Goal: Check status: Check status

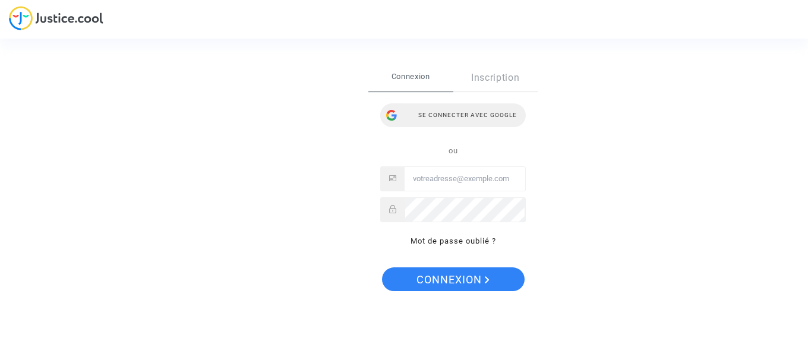
click at [467, 113] on div "Se connecter avec Google" at bounding box center [452, 115] width 145 height 24
click at [423, 179] on input "Email" at bounding box center [464, 179] width 121 height 24
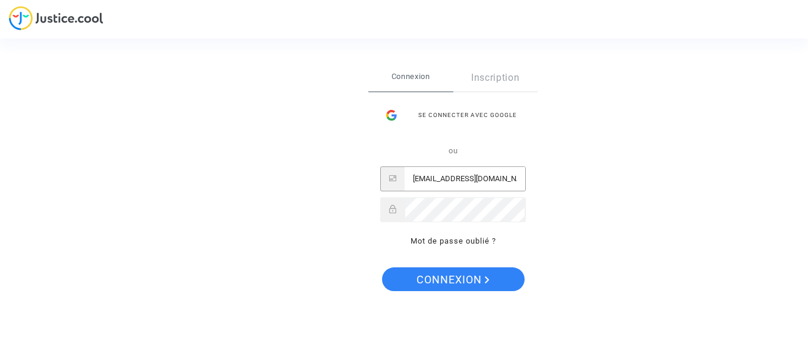
type input "berlingene@gmail.com"
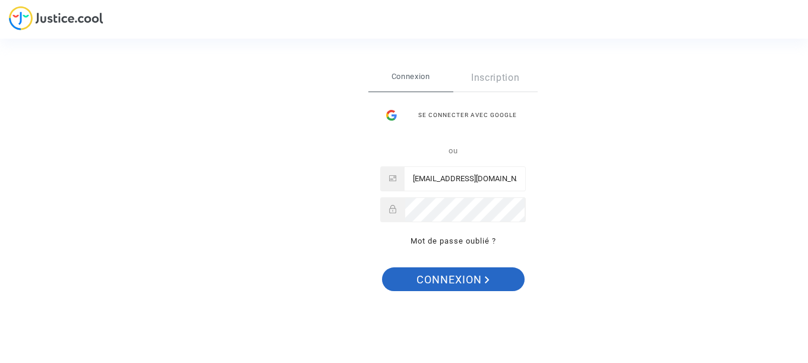
click at [460, 278] on span "Connexion" at bounding box center [452, 279] width 73 height 25
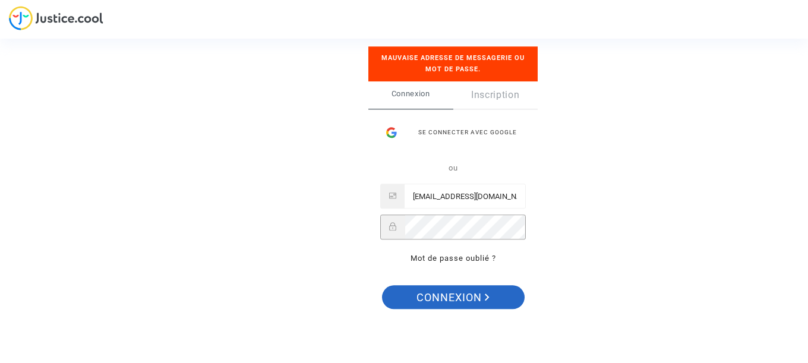
click at [435, 295] on span "Connexion" at bounding box center [452, 297] width 73 height 25
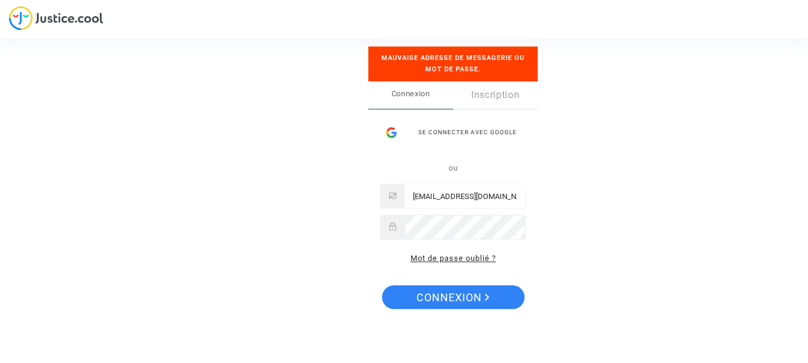
click at [454, 258] on link "Mot de passe oublié ?" at bounding box center [453, 258] width 86 height 9
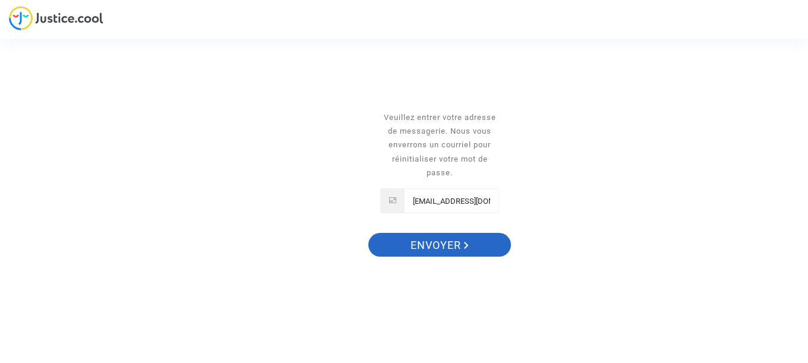
click at [432, 247] on span "Envoyer" at bounding box center [439, 245] width 58 height 25
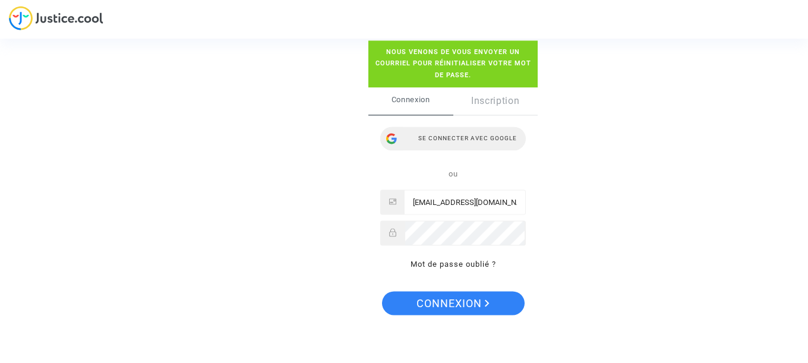
click at [452, 140] on div "Se connecter avec Google" at bounding box center [452, 138] width 145 height 24
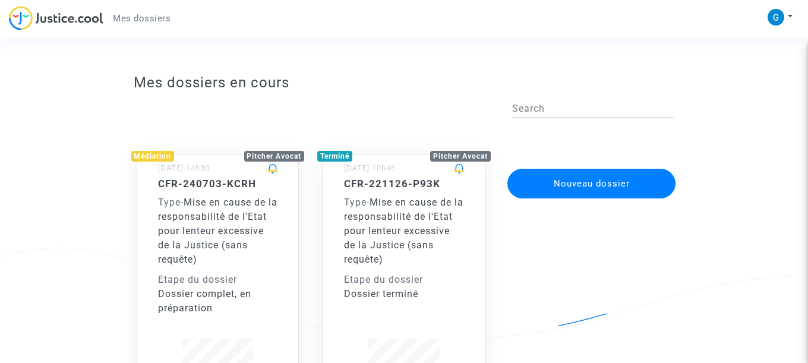
click at [211, 181] on h5 "CFR-240703-KCRH" at bounding box center [218, 184] width 120 height 12
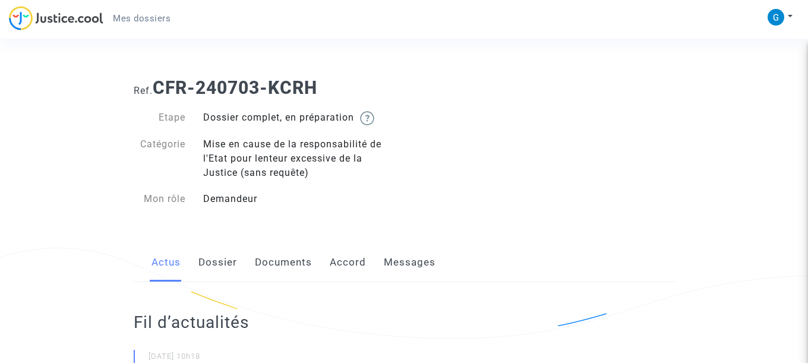
click at [223, 262] on link "Dossier" at bounding box center [217, 262] width 39 height 39
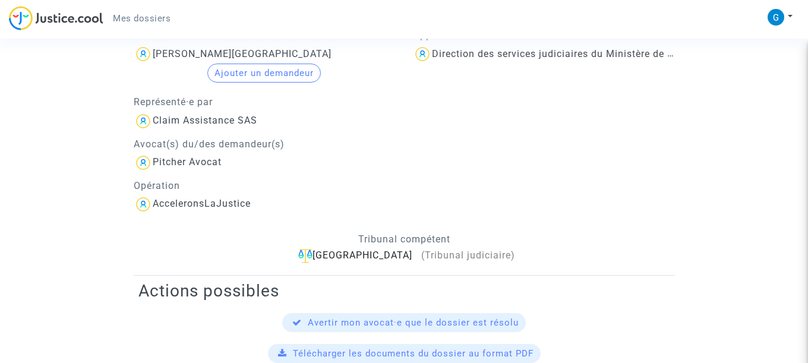
scroll to position [56, 0]
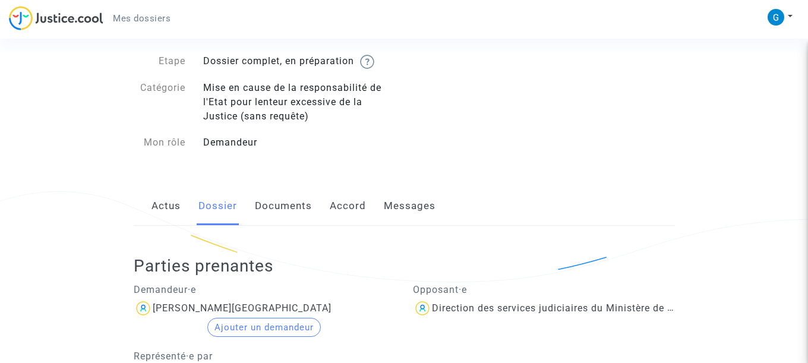
click at [337, 204] on link "Accord" at bounding box center [348, 205] width 36 height 39
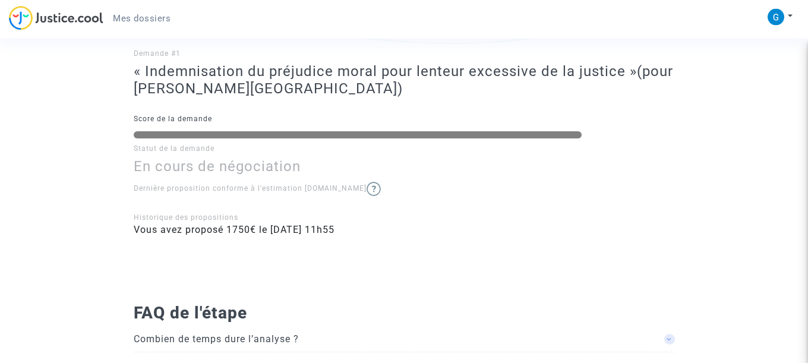
scroll to position [326, 0]
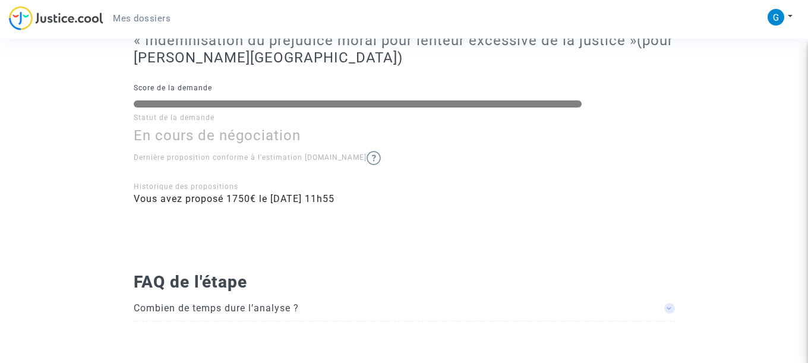
click at [366, 159] on img at bounding box center [373, 158] width 14 height 14
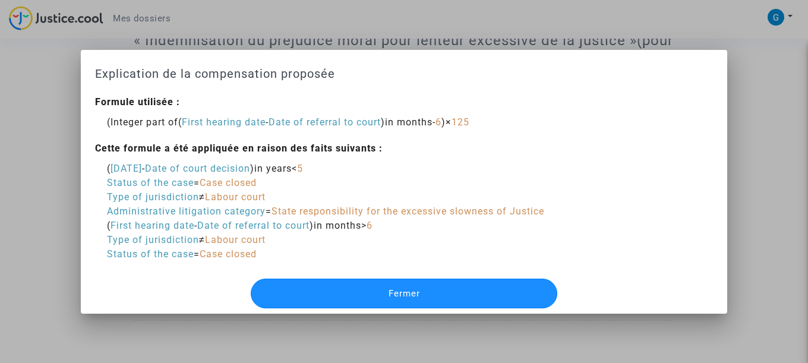
click at [399, 292] on span "Fermer" at bounding box center [403, 293] width 31 height 11
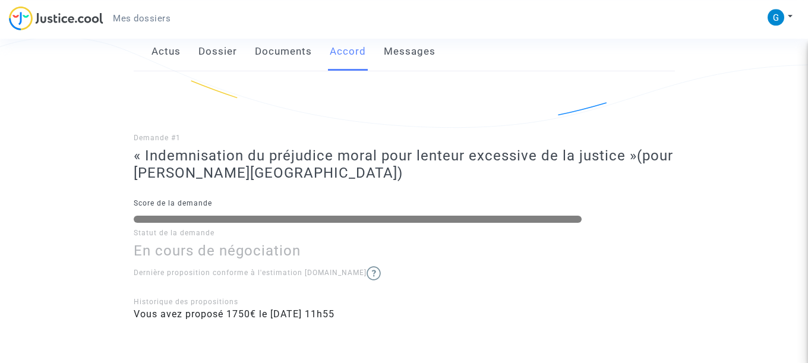
scroll to position [199, 0]
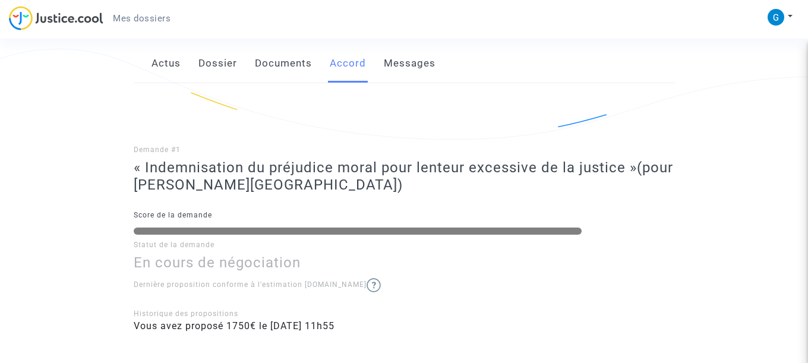
click at [404, 65] on link "Messages" at bounding box center [410, 63] width 52 height 39
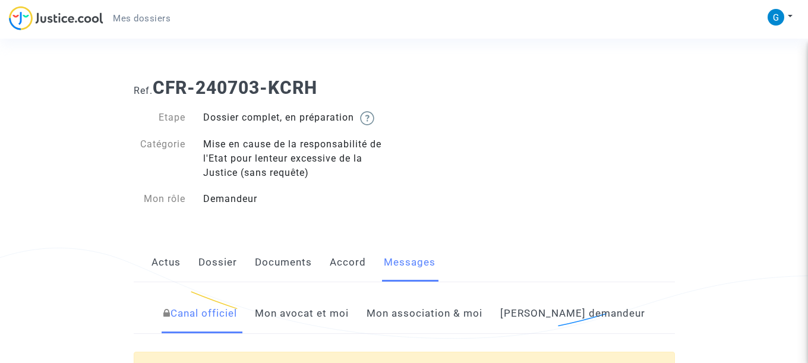
click at [163, 266] on link "Actus" at bounding box center [165, 262] width 29 height 39
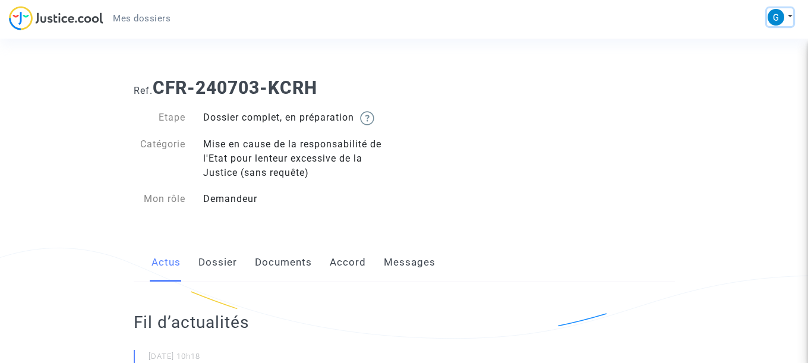
click at [791, 15] on button at bounding box center [780, 17] width 26 height 18
click at [740, 77] on link "Déconnexion" at bounding box center [745, 80] width 94 height 19
